Goal: Task Accomplishment & Management: Manage account settings

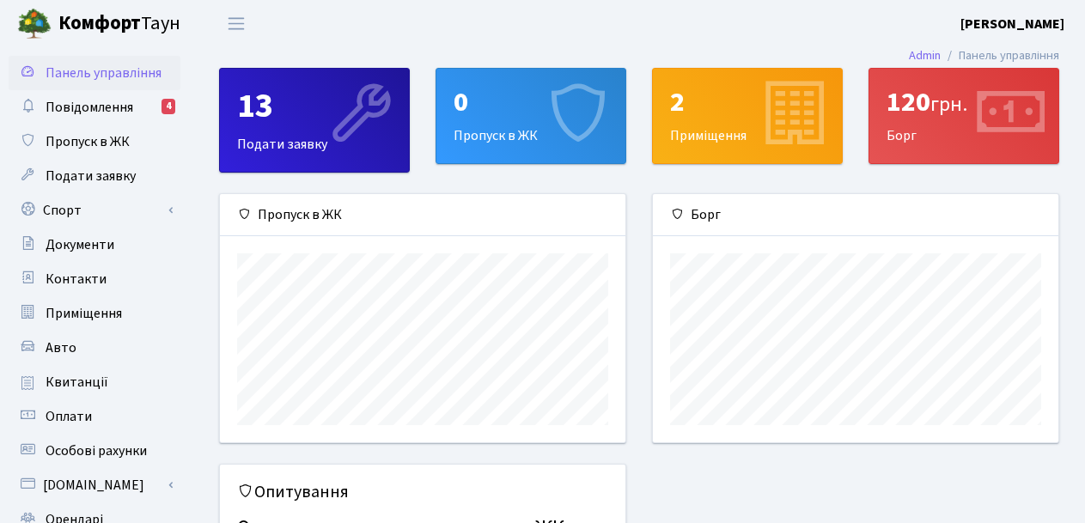
scroll to position [248, 405]
click at [117, 107] on span "Повідомлення" at bounding box center [90, 107] width 88 height 19
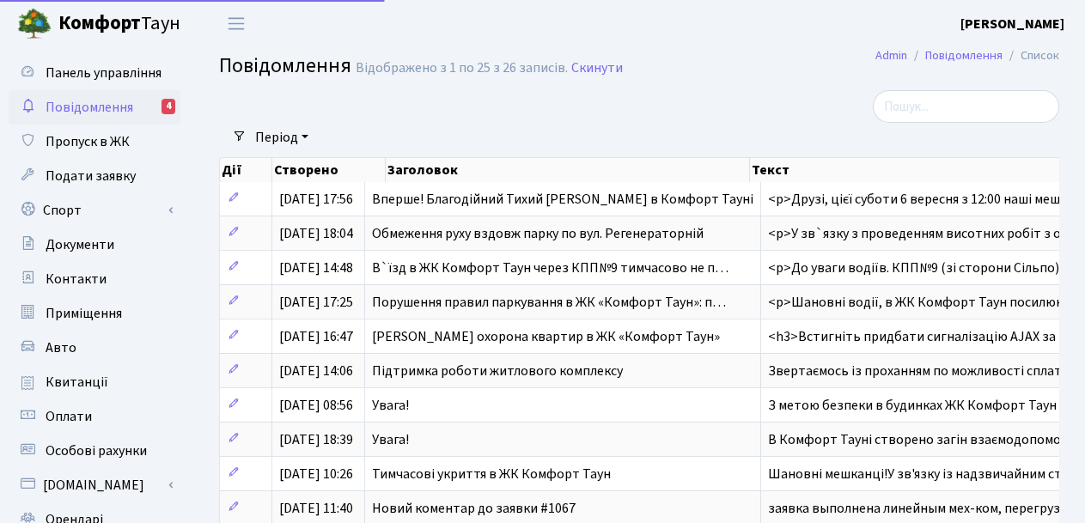
select select "25"
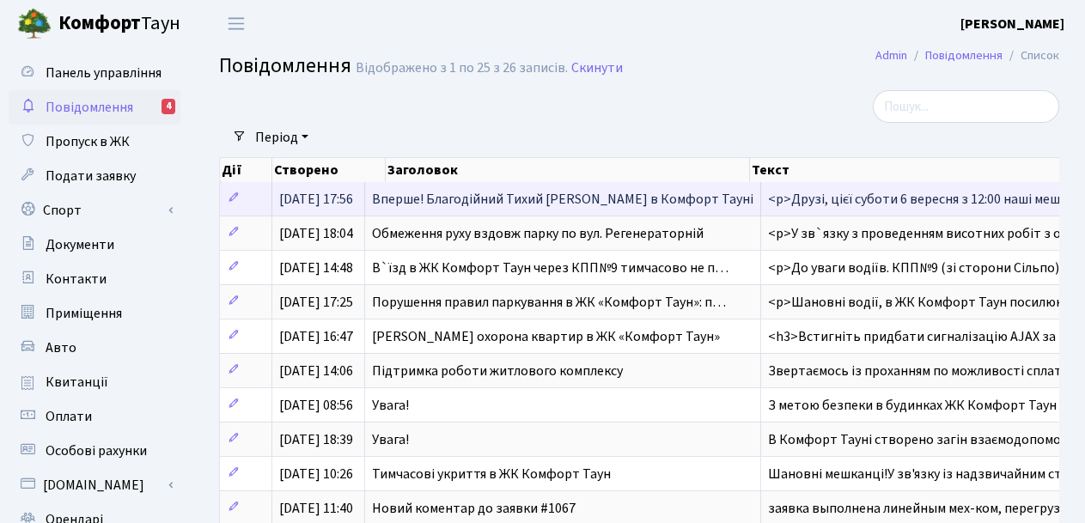
click at [297, 192] on span "[DATE] 17:56" at bounding box center [316, 199] width 74 height 19
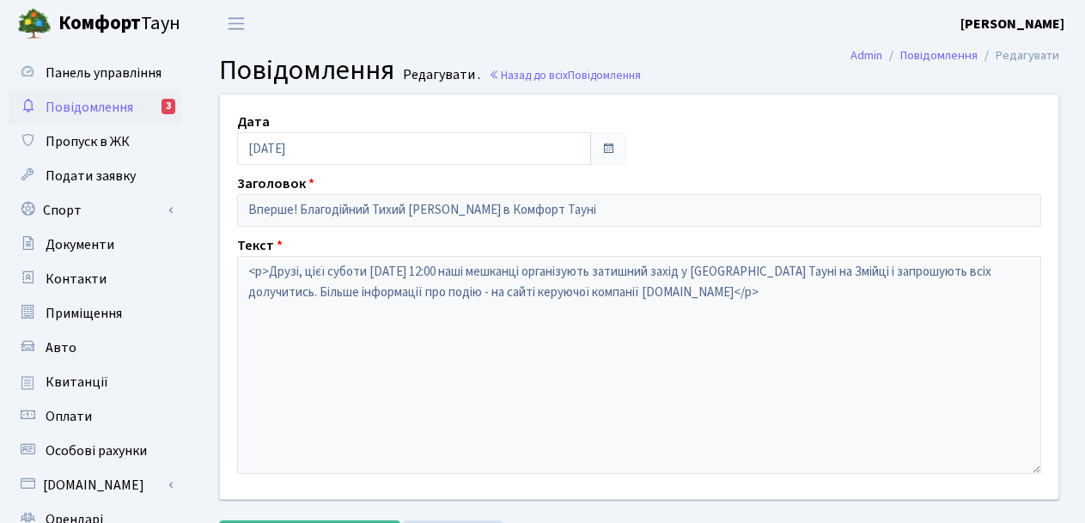
click at [125, 104] on span "Повідомлення" at bounding box center [90, 107] width 88 height 19
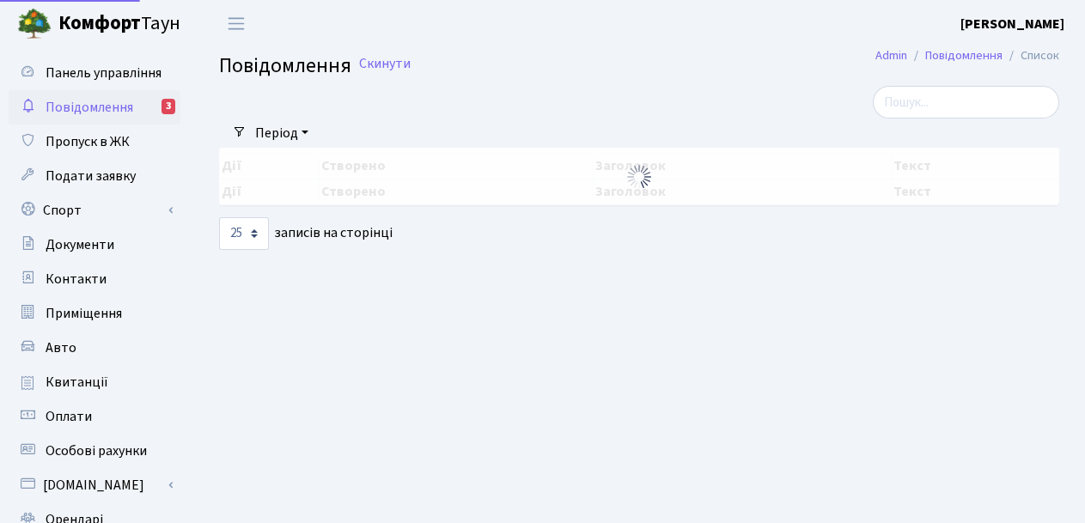
select select "25"
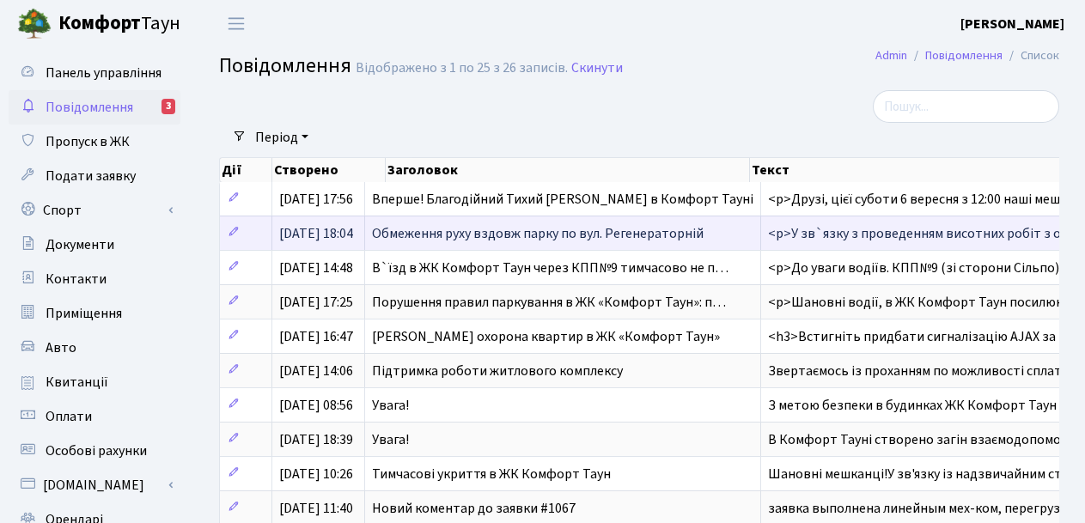
click at [318, 229] on span "[DATE] 18:04" at bounding box center [316, 233] width 74 height 19
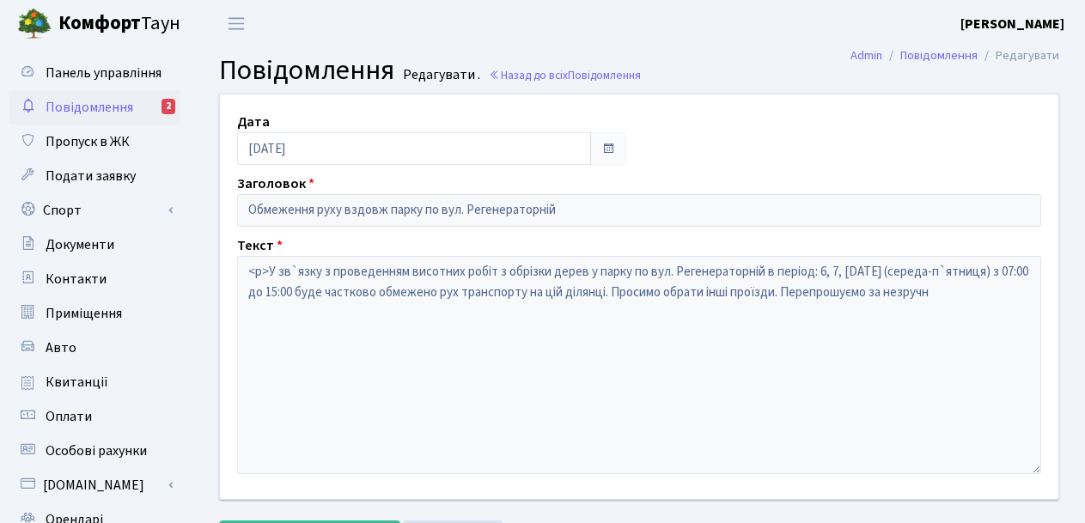
click at [122, 109] on span "Повідомлення" at bounding box center [90, 107] width 88 height 19
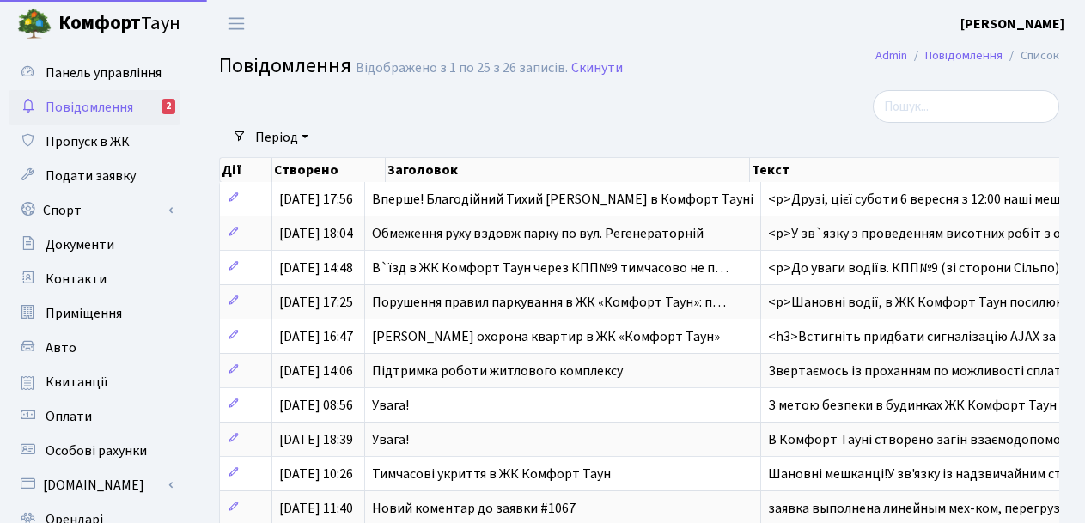
select select "25"
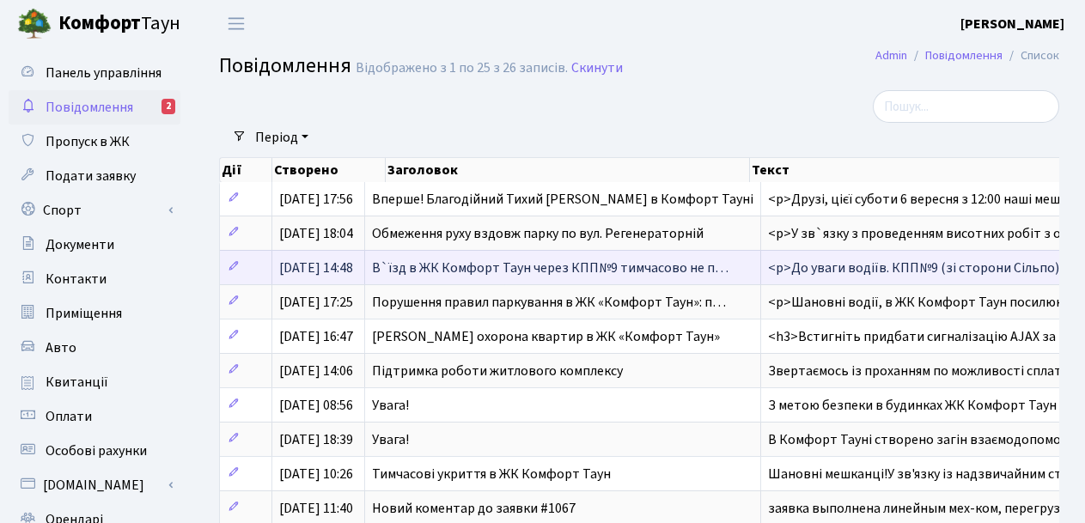
click at [353, 267] on span "24.07.2025, 14:48" at bounding box center [316, 267] width 74 height 19
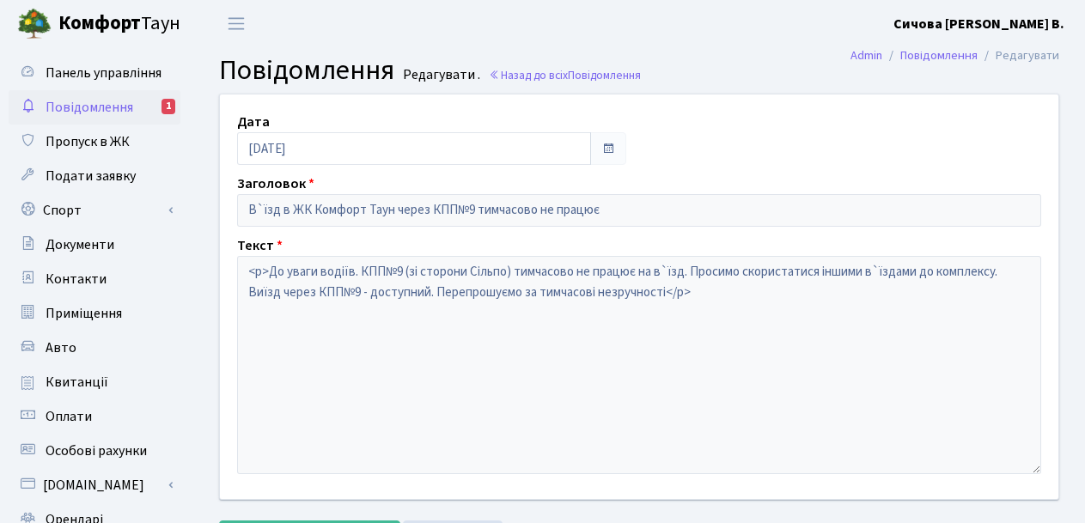
click at [125, 100] on span "Повідомлення" at bounding box center [90, 107] width 88 height 19
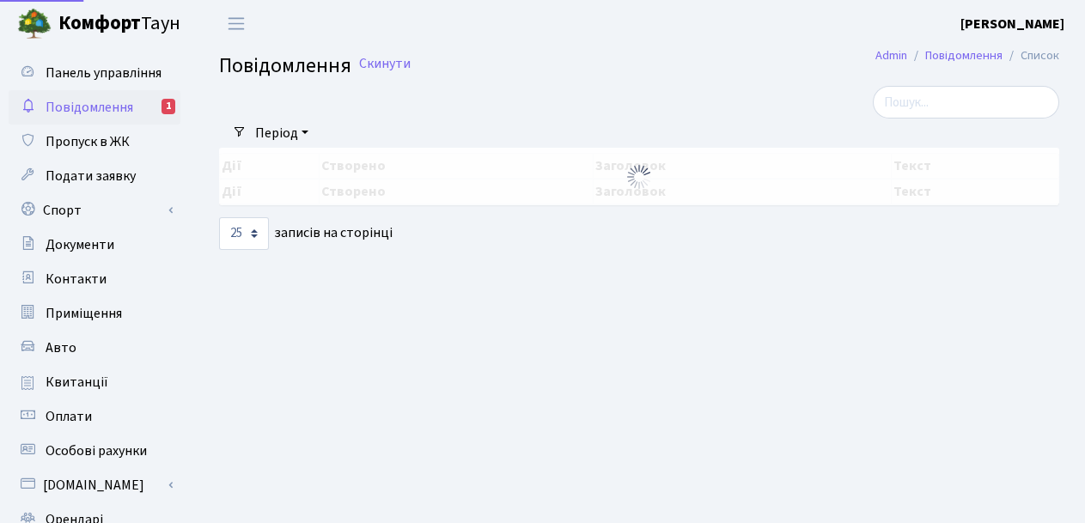
select select "25"
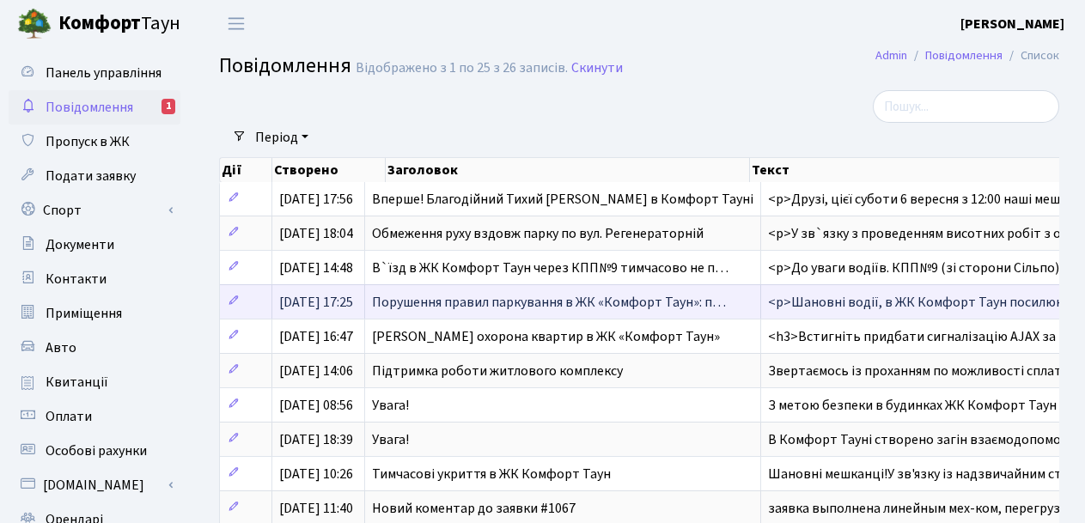
click at [339, 304] on span "27.06.2025, 17:25" at bounding box center [316, 302] width 74 height 19
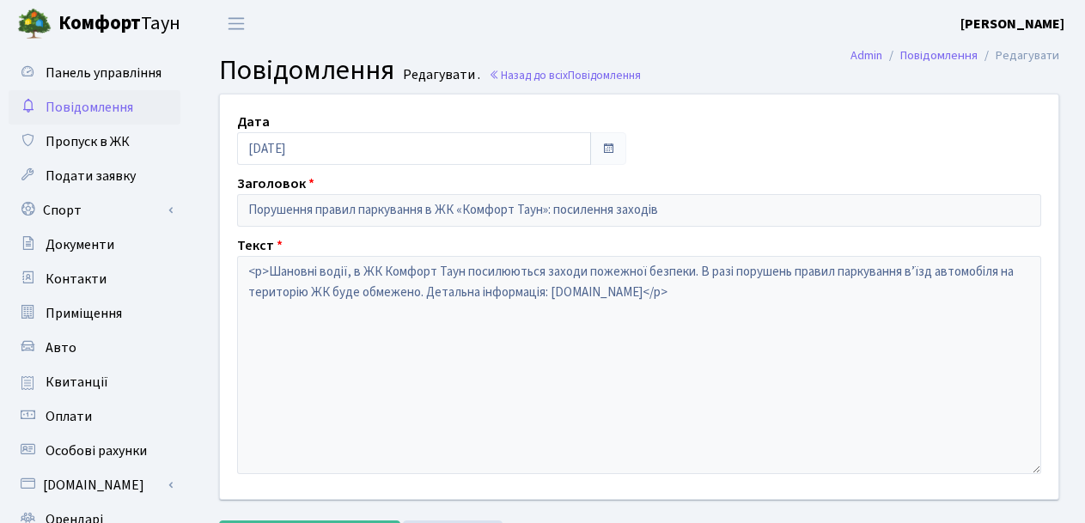
click at [107, 112] on span "Повідомлення" at bounding box center [90, 107] width 88 height 19
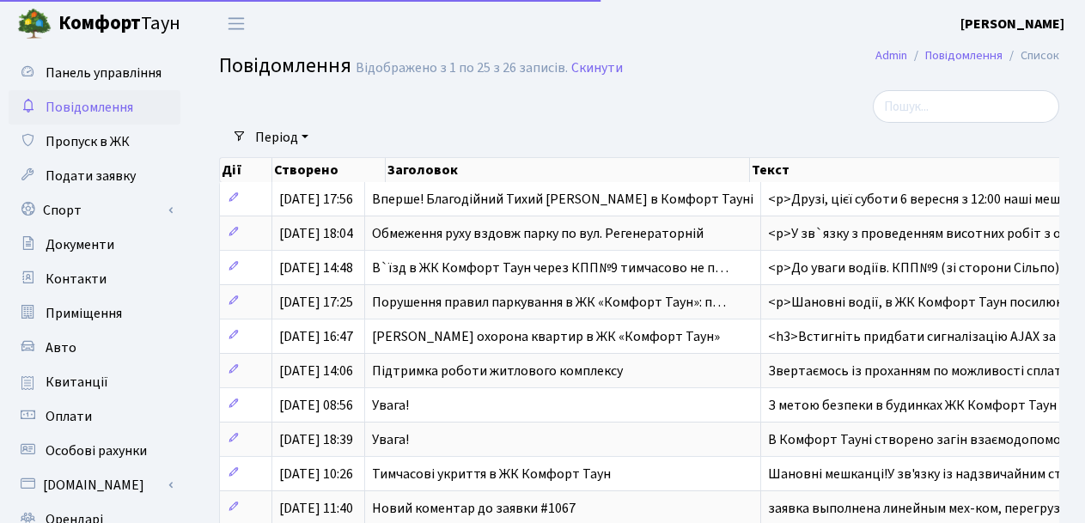
select select "25"
click at [80, 346] on link "Авто" at bounding box center [95, 348] width 172 height 34
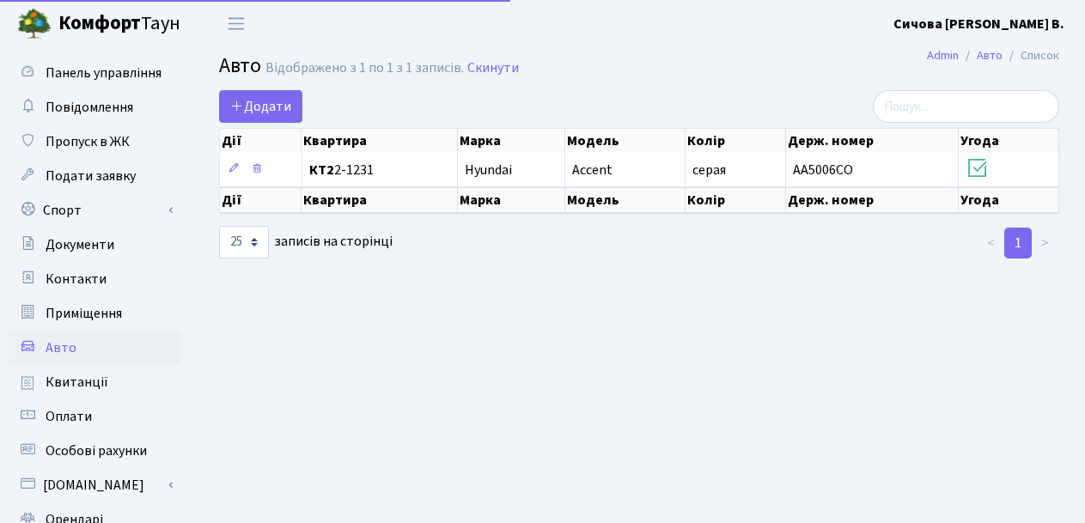
select select "25"
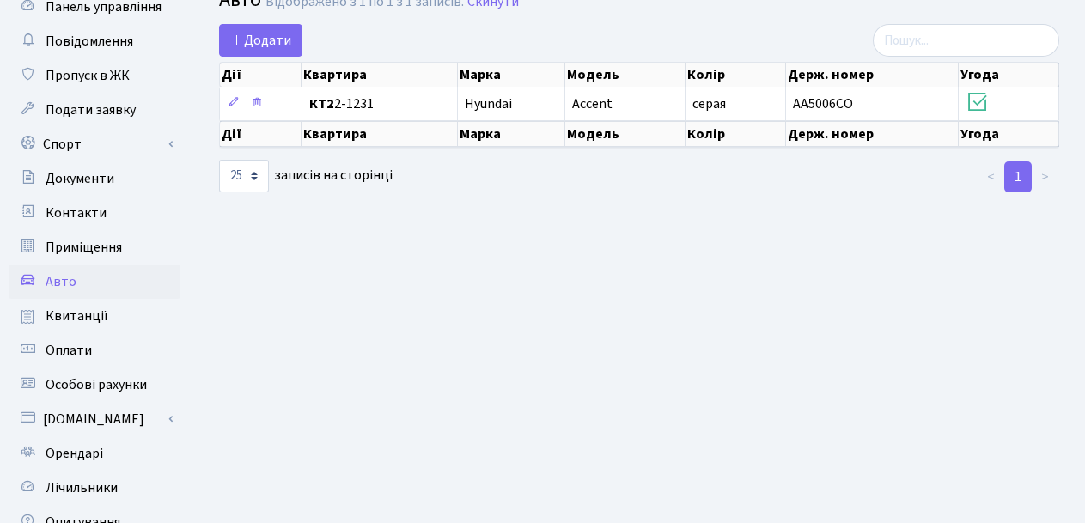
scroll to position [86, 0]
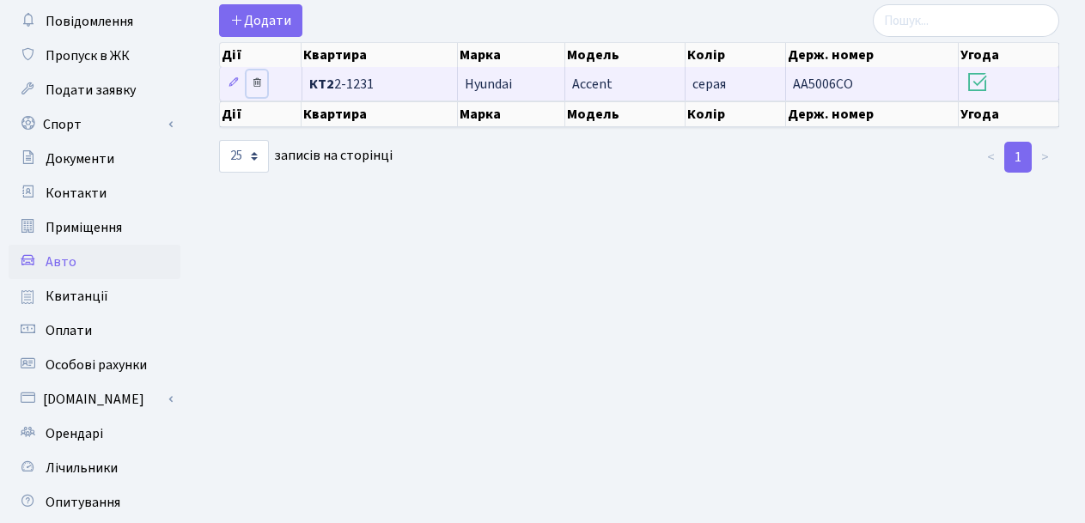
click at [252, 85] on icon at bounding box center [257, 82] width 12 height 12
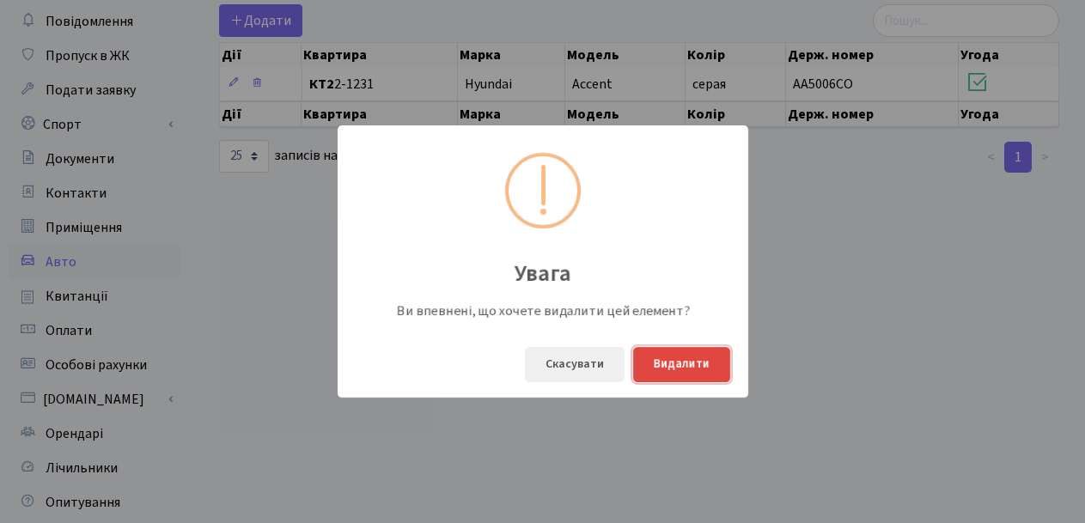
click at [684, 369] on button "Видалити" at bounding box center [681, 364] width 97 height 35
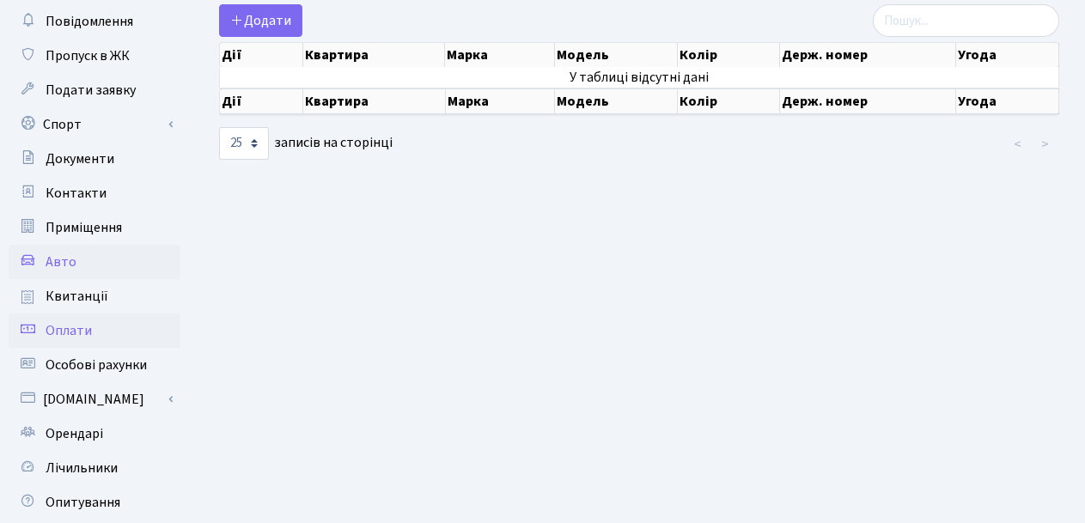
click at [64, 325] on span "Оплати" at bounding box center [69, 330] width 46 height 19
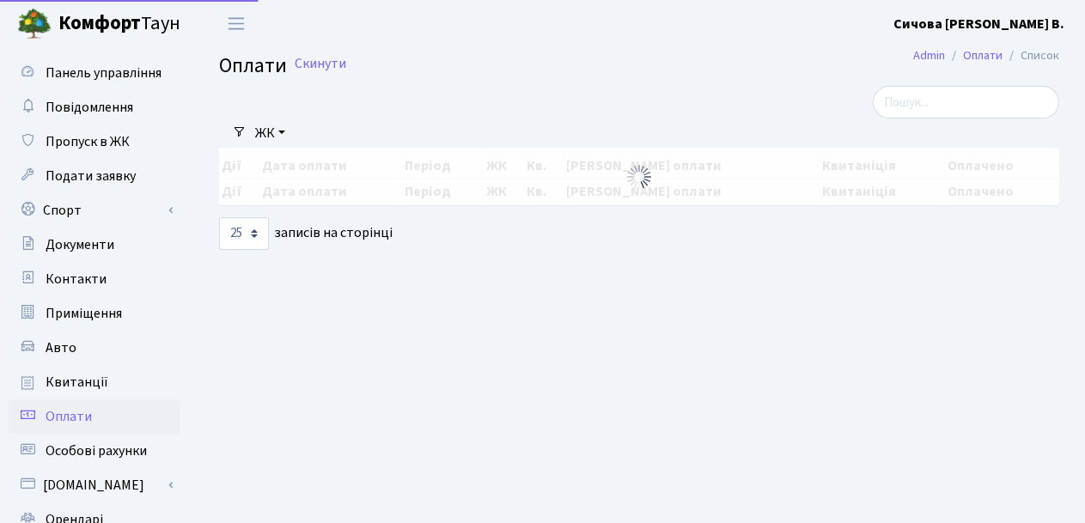
select select "25"
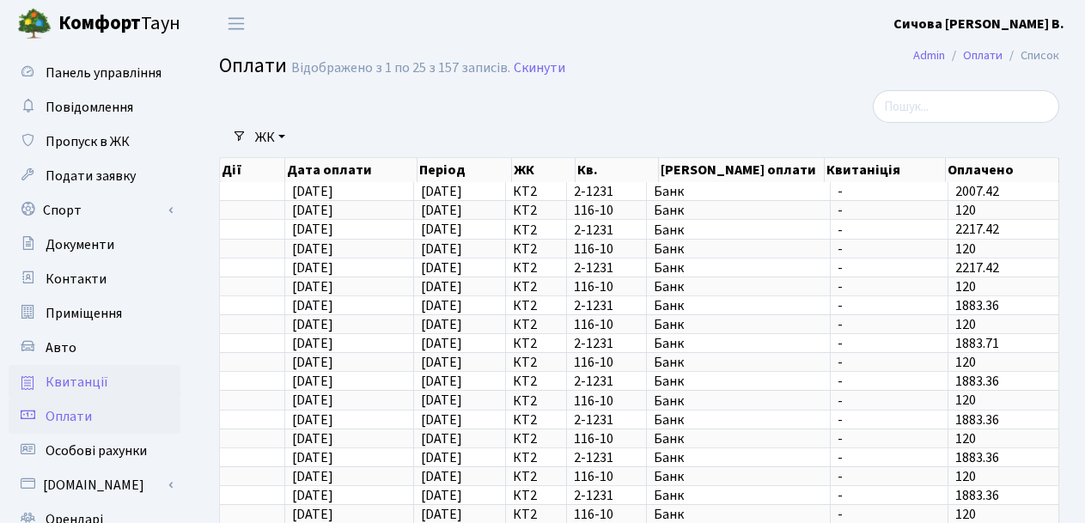
click at [61, 383] on span "Квитанції" at bounding box center [77, 382] width 63 height 19
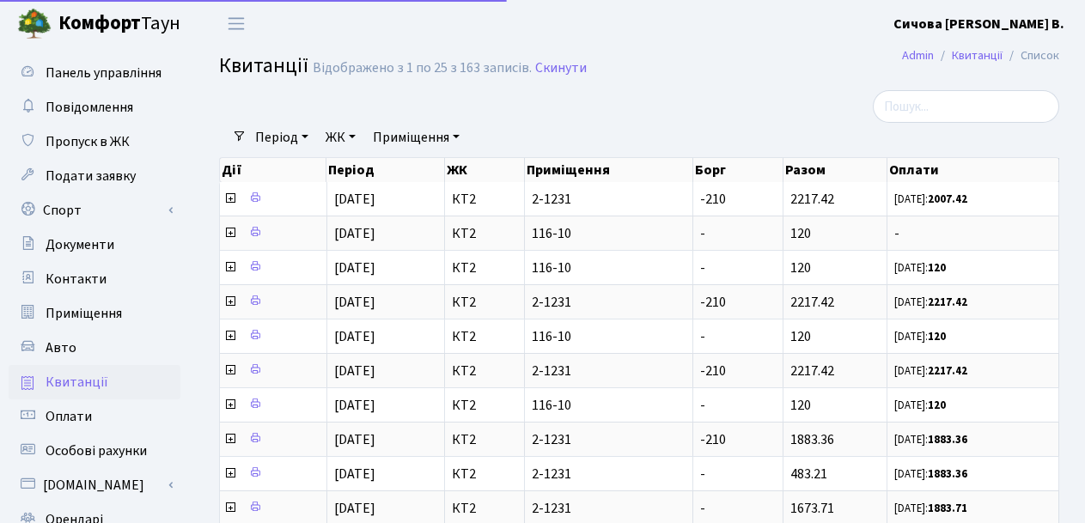
select select "25"
click at [90, 68] on span "Панель управління" at bounding box center [104, 73] width 116 height 19
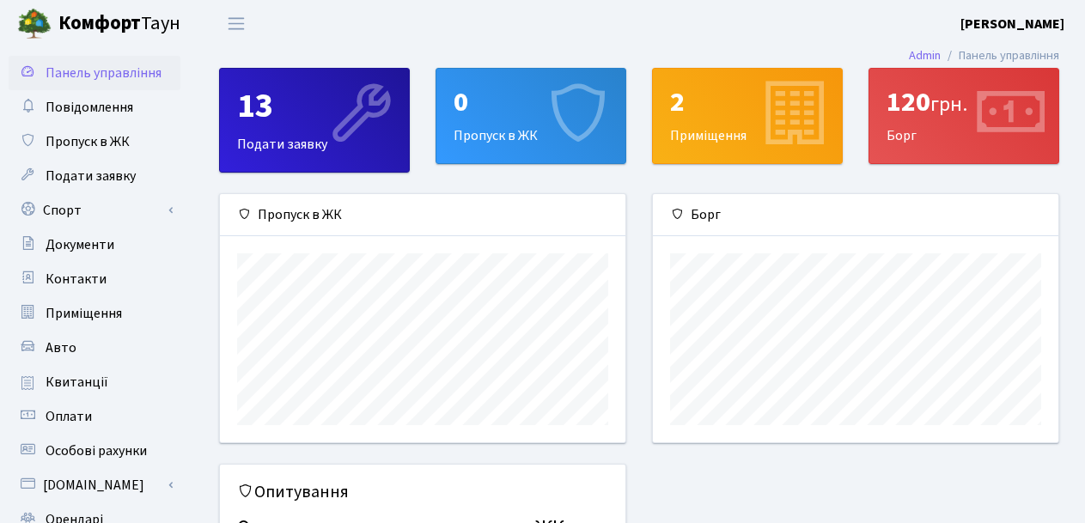
scroll to position [248, 405]
click at [1047, 14] on link "[PERSON_NAME]" at bounding box center [1012, 24] width 104 height 21
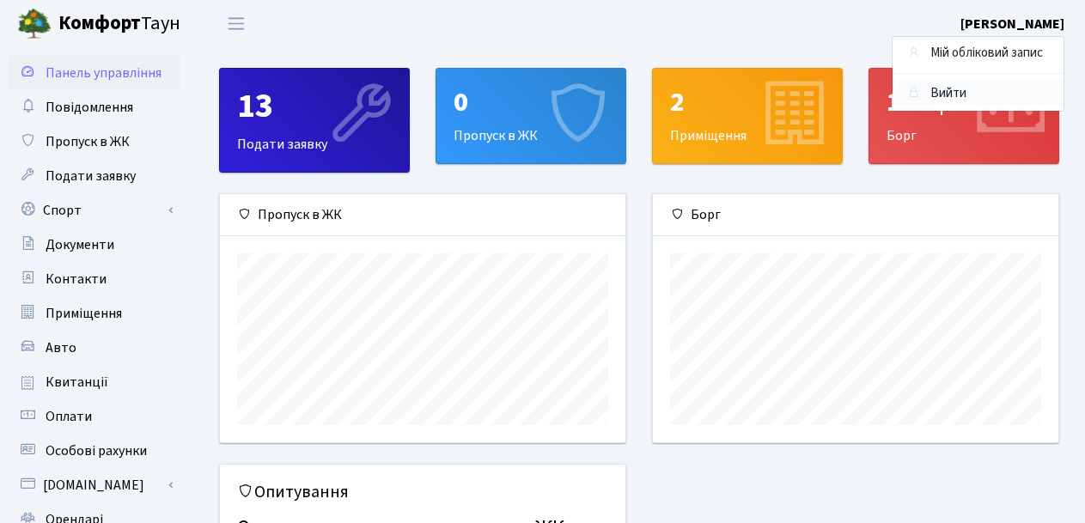
click at [942, 93] on link "Вийти" at bounding box center [977, 94] width 171 height 27
